Goal: Transaction & Acquisition: Purchase product/service

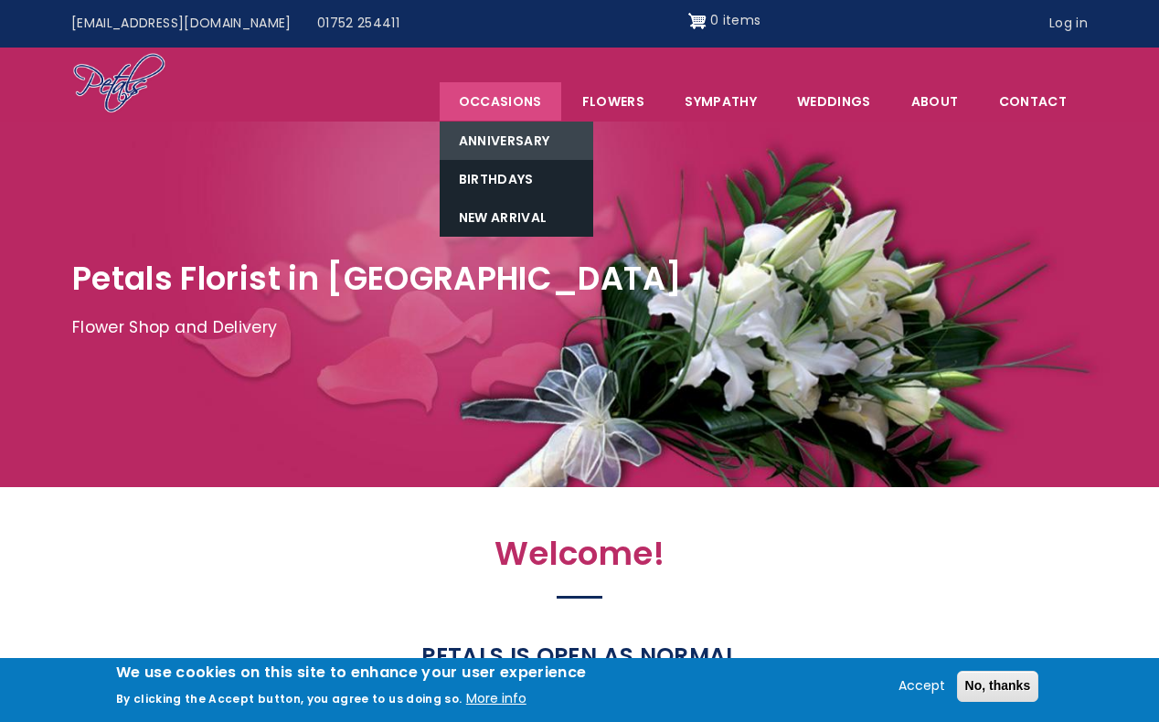
click at [498, 144] on link "Anniversary" at bounding box center [515, 141] width 153 height 38
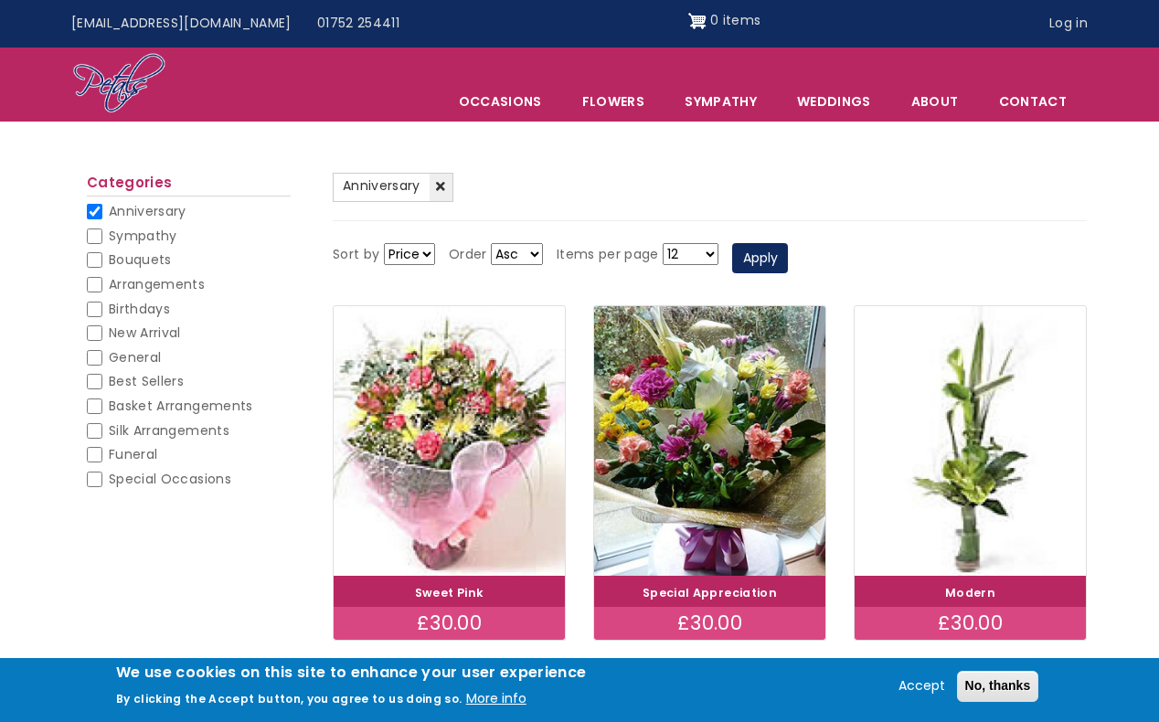
click at [424, 249] on select "Price Title" at bounding box center [409, 254] width 51 height 22
